Goal: Information Seeking & Learning: Learn about a topic

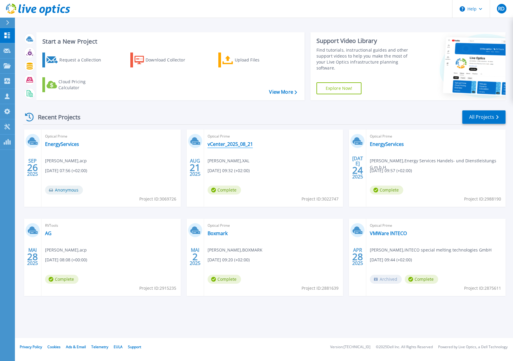
click at [230, 143] on link "vCenter_2025_08_21" at bounding box center [229, 144] width 45 height 6
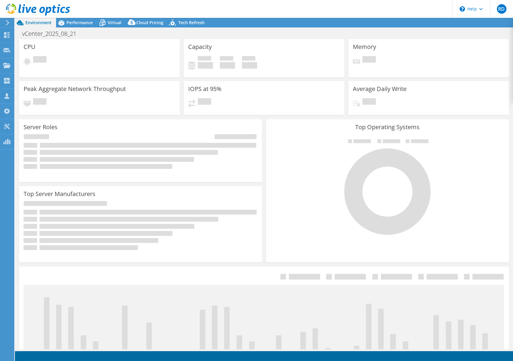
select select "USD"
select select "EUFrankfurt"
select select "EUR"
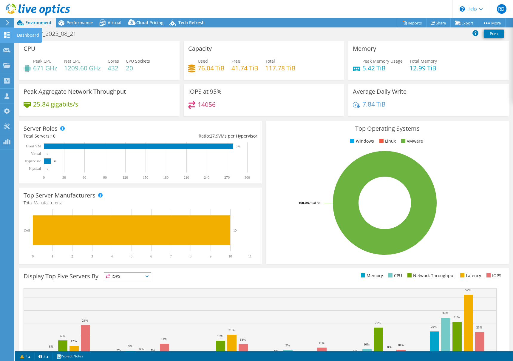
click at [9, 34] on use at bounding box center [7, 35] width 6 height 6
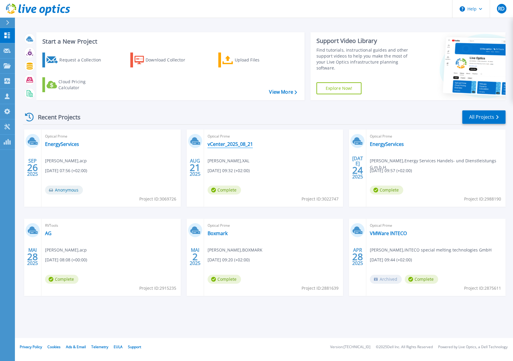
click at [232, 144] on link "vCenter_2025_08_21" at bounding box center [229, 144] width 45 height 6
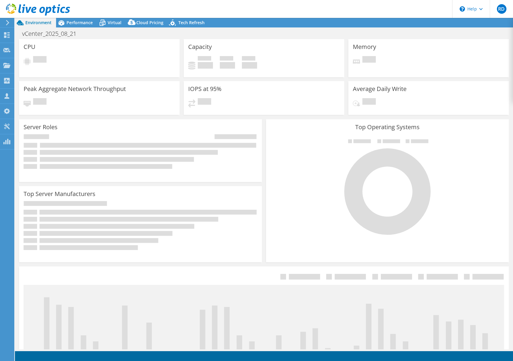
select select "EUFrankfurt"
select select "EUR"
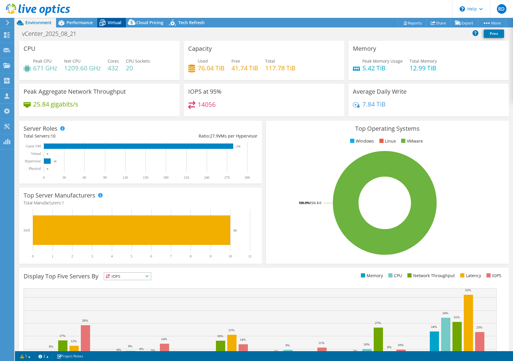
click at [113, 22] on span "Virtual" at bounding box center [115, 23] width 14 height 6
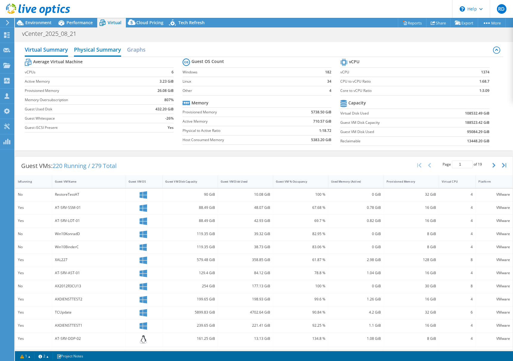
click at [108, 49] on h2 "Physical Summary" at bounding box center [97, 50] width 47 height 13
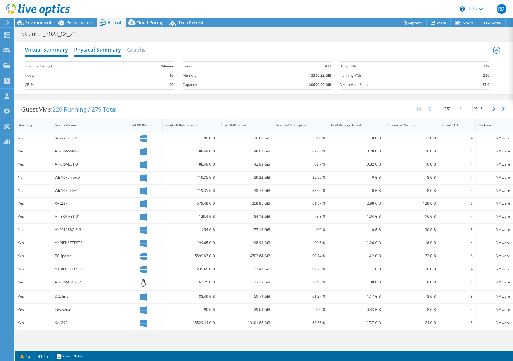
click at [61, 51] on h2 "Virtual Summary" at bounding box center [46, 50] width 43 height 13
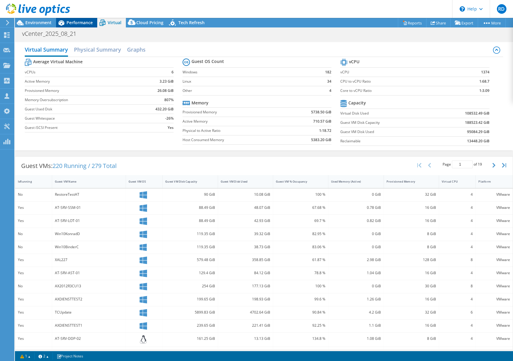
click at [79, 23] on span "Performance" at bounding box center [79, 23] width 26 height 6
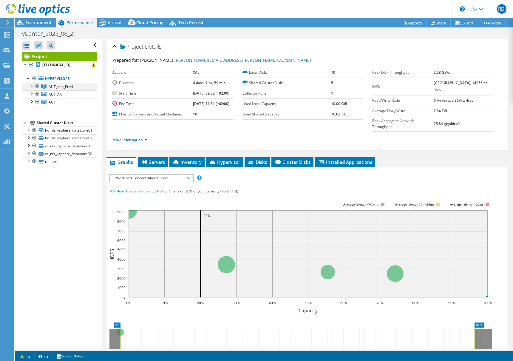
click at [31, 86] on div at bounding box center [31, 86] width 6 height 6
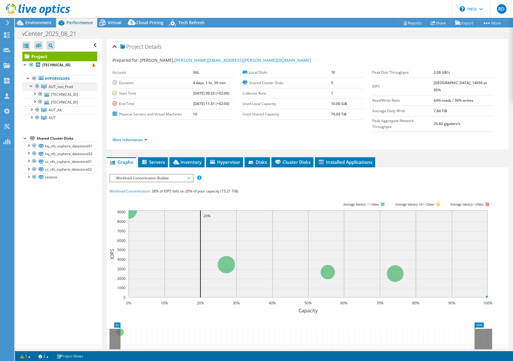
click at [31, 86] on div at bounding box center [31, 86] width 6 height 6
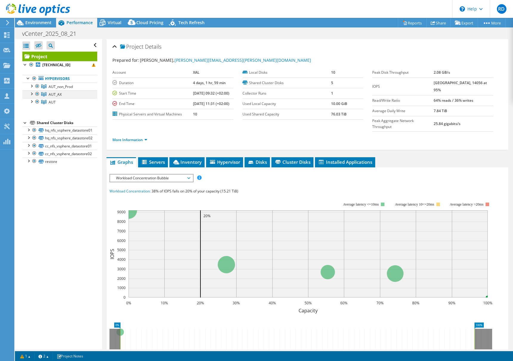
click at [30, 93] on div at bounding box center [31, 93] width 6 height 6
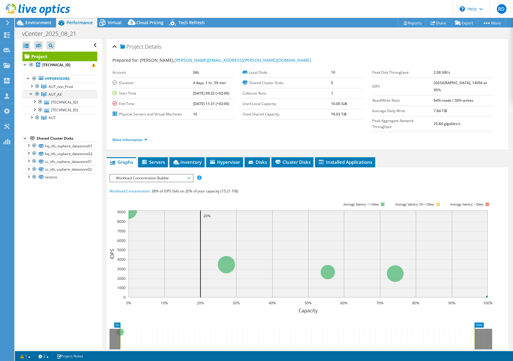
click at [30, 93] on div at bounding box center [31, 93] width 6 height 6
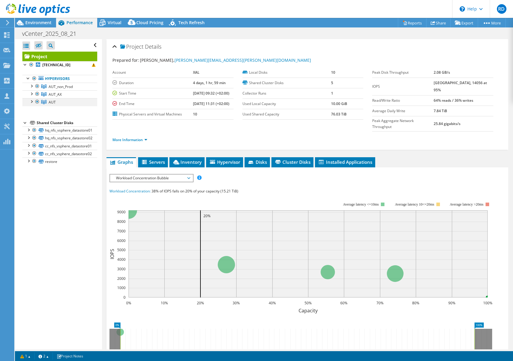
click at [30, 101] on div at bounding box center [31, 101] width 6 height 6
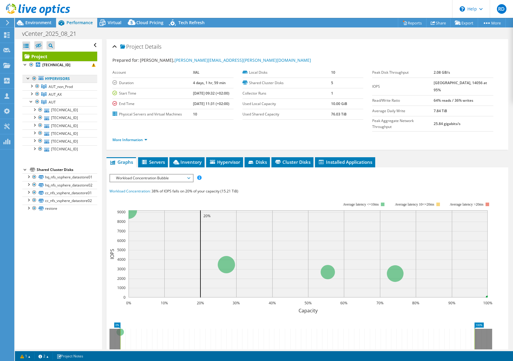
click at [55, 80] on link "Hypervisors" at bounding box center [59, 79] width 75 height 8
click at [47, 20] on span "Environment" at bounding box center [38, 23] width 26 height 6
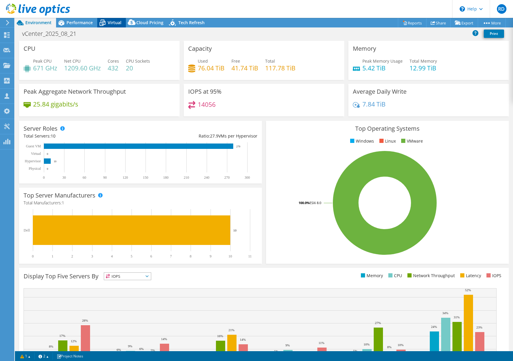
click at [107, 24] on icon at bounding box center [102, 23] width 10 height 10
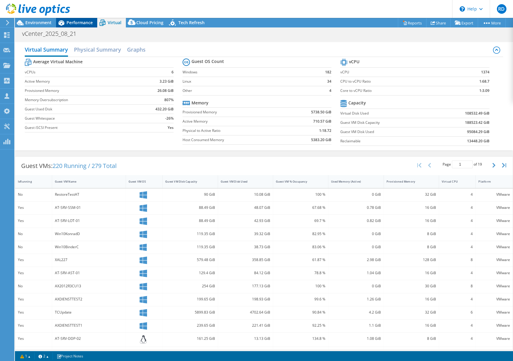
click at [82, 24] on span "Performance" at bounding box center [79, 23] width 26 height 6
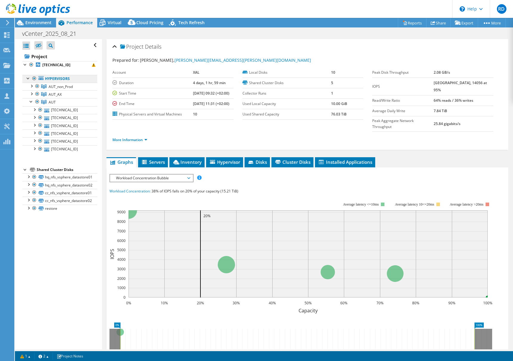
click at [51, 80] on link "Hypervisors" at bounding box center [59, 79] width 75 height 8
click at [144, 22] on span "Cloud Pricing" at bounding box center [149, 23] width 27 height 6
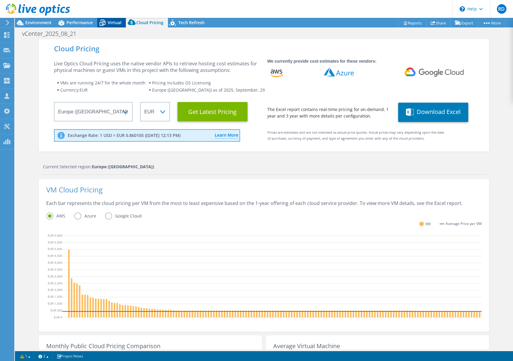
click at [106, 23] on icon at bounding box center [102, 23] width 10 height 10
